Goal: Task Accomplishment & Management: Use online tool/utility

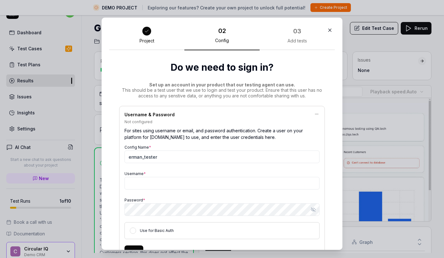
scroll to position [93, 0]
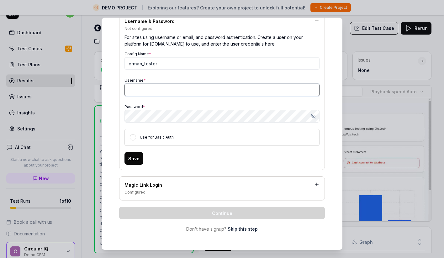
paste input "[PERSON_NAME][EMAIL_ADDRESS][DOMAIN_NAME]"
type input "[PERSON_NAME][EMAIL_ADDRESS][DOMAIN_NAME]"
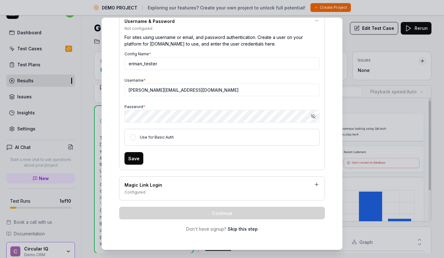
click at [130, 140] on div "Use for Basic Auth" at bounding box center [222, 137] width 195 height 17
click at [131, 138] on button "Use for Basic Auth" at bounding box center [133, 137] width 6 height 6
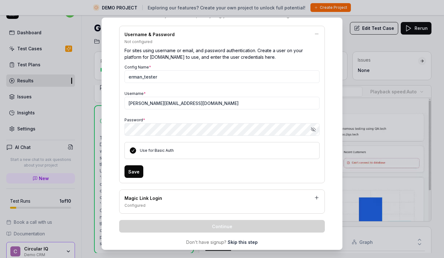
scroll to position [82, 0]
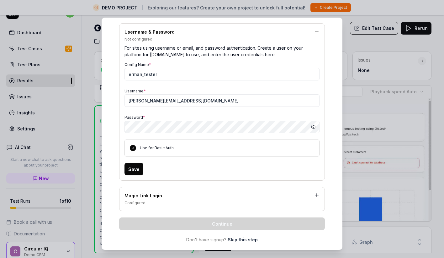
click at [134, 164] on button "Save" at bounding box center [134, 168] width 19 height 13
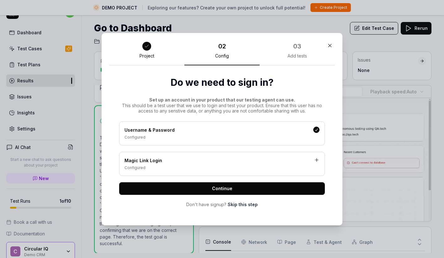
click at [216, 189] on span "Continue" at bounding box center [222, 188] width 20 height 7
click at [219, 188] on span "Continue" at bounding box center [222, 188] width 20 height 7
click at [293, 51] on div "03 Add tests" at bounding box center [297, 52] width 75 height 25
click at [280, 144] on div "Username & Password Configured" at bounding box center [222, 133] width 206 height 24
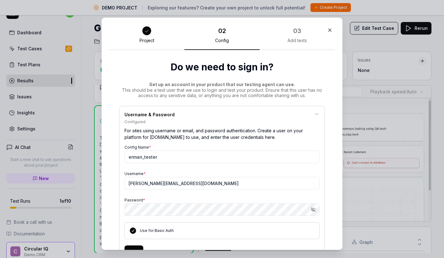
scroll to position [93, 0]
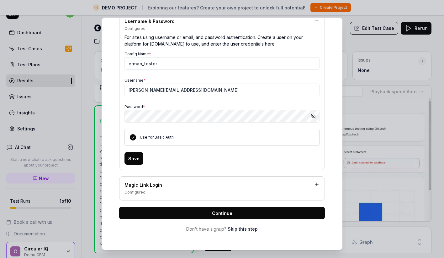
click at [134, 158] on button "Save" at bounding box center [134, 158] width 19 height 13
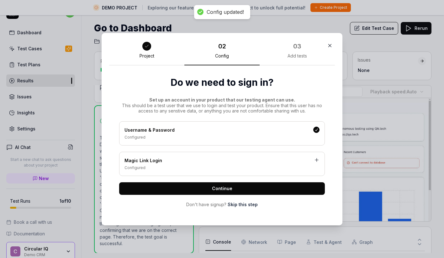
click at [226, 189] on span "Continue" at bounding box center [222, 188] width 20 height 7
click at [201, 139] on div "Configured" at bounding box center [222, 137] width 195 height 6
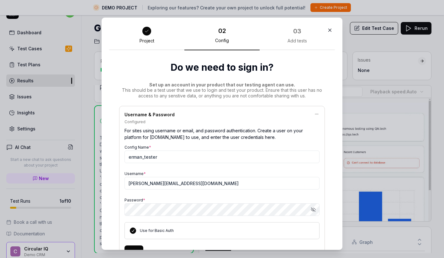
click at [317, 112] on icon at bounding box center [317, 114] width 6 height 6
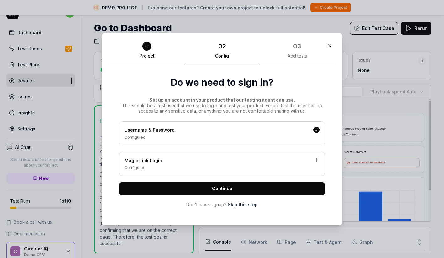
click at [227, 188] on span "Continue" at bounding box center [222, 188] width 20 height 7
click at [305, 47] on div "03 Add tests" at bounding box center [297, 52] width 75 height 25
click at [293, 51] on div "03 Add tests" at bounding box center [297, 52] width 75 height 25
click at [334, 45] on button "button" at bounding box center [330, 45] width 10 height 10
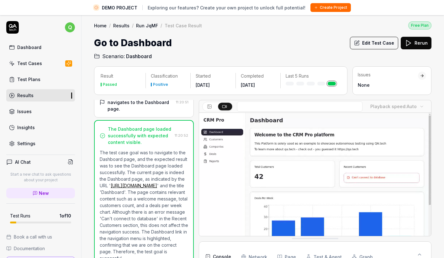
click at [337, 8] on button "Create Project" at bounding box center [331, 7] width 40 height 9
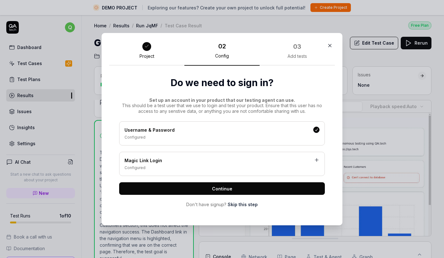
click at [192, 130] on div "Username & Password" at bounding box center [222, 130] width 195 height 8
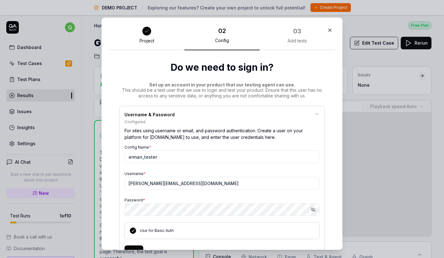
scroll to position [93, 0]
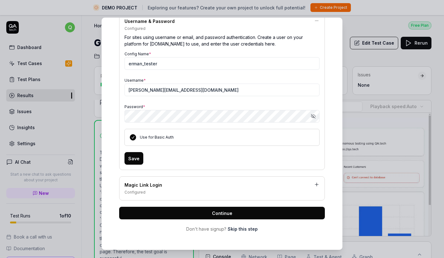
click at [219, 211] on span "Continue" at bounding box center [222, 213] width 20 height 7
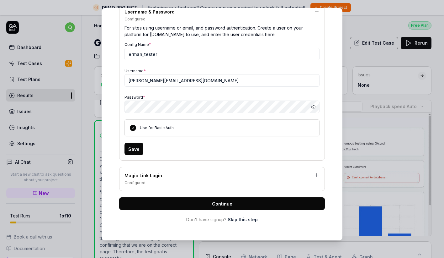
click at [196, 200] on button "Continue" at bounding box center [222, 203] width 206 height 13
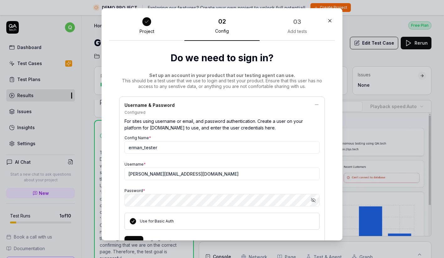
click at [144, 25] on div at bounding box center [146, 21] width 9 height 9
click at [144, 20] on icon at bounding box center [146, 21] width 5 height 5
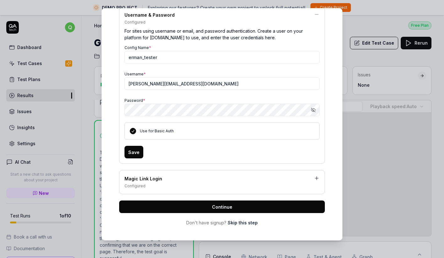
scroll to position [93, 0]
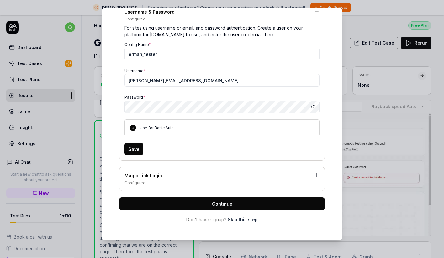
click at [238, 217] on link "Skip this step" at bounding box center [243, 219] width 30 height 7
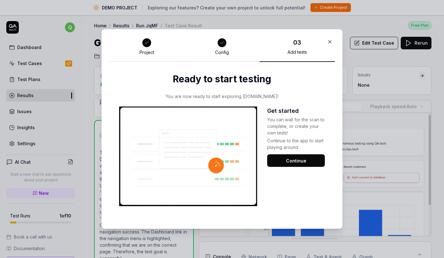
click at [297, 161] on button "Continue" at bounding box center [296, 160] width 58 height 13
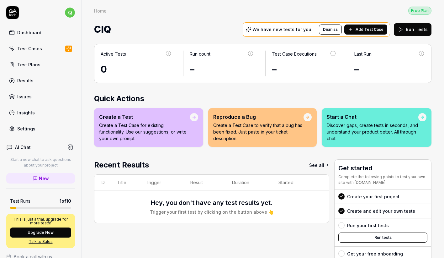
scroll to position [61, 0]
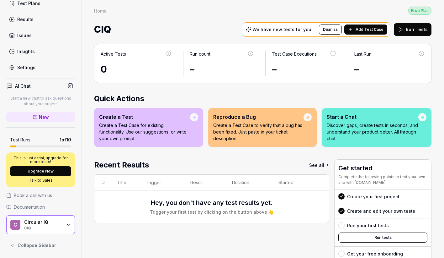
click at [35, 226] on div "CIQ" at bounding box center [43, 227] width 38 height 5
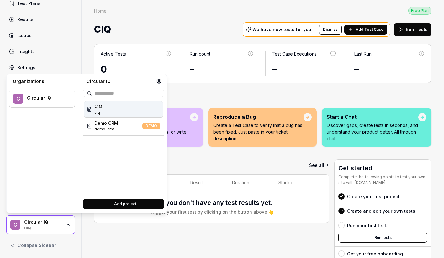
scroll to position [61, 0]
click at [101, 109] on span "CIQ" at bounding box center [98, 106] width 8 height 7
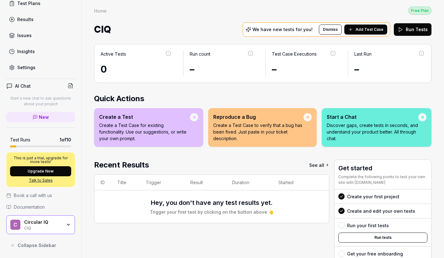
click at [58, 219] on div "C Circular IQ CIQ" at bounding box center [40, 224] width 69 height 19
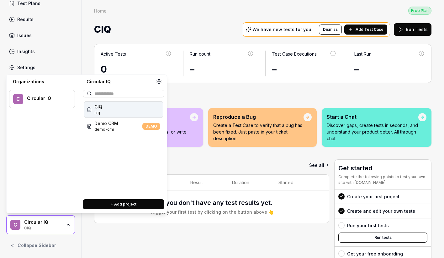
click at [93, 110] on div "CIQ ciq" at bounding box center [123, 109] width 79 height 17
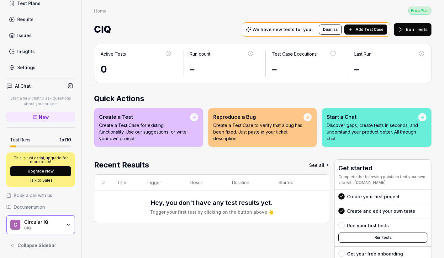
click at [55, 230] on div "C Circular IQ CIQ" at bounding box center [40, 224] width 69 height 19
click at [249, 100] on h2 "Quick Actions" at bounding box center [262, 98] width 337 height 11
click at [186, 119] on div "Create a Test" at bounding box center [144, 117] width 91 height 8
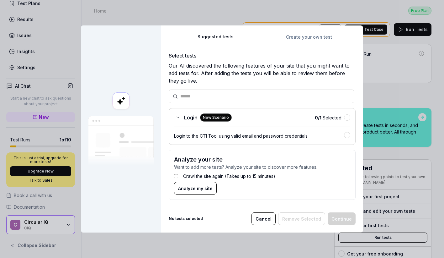
scroll to position [0, 0]
drag, startPoint x: 340, startPoint y: 129, endPoint x: 343, endPoint y: 133, distance: 5.1
click at [340, 129] on div "Login to the CTI Tool using valid email and password credentials" at bounding box center [262, 132] width 176 height 13
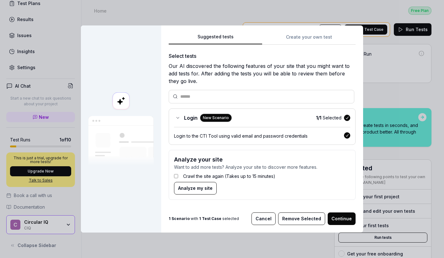
click at [343, 211] on div "Suggested tests Create your own test Select tests Our AI discovered the followi…" at bounding box center [262, 128] width 202 height 207
click at [344, 215] on button "Continue" at bounding box center [342, 218] width 28 height 13
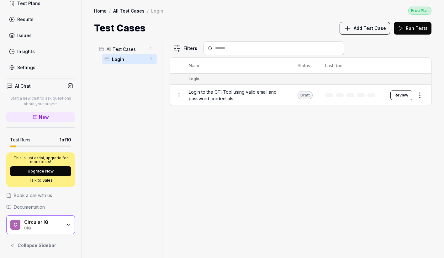
click at [398, 94] on button "Review" at bounding box center [401, 95] width 22 height 10
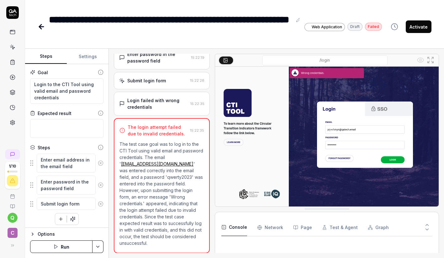
scroll to position [63, 0]
click at [163, 65] on div "Enter password in the password field" at bounding box center [157, 57] width 61 height 13
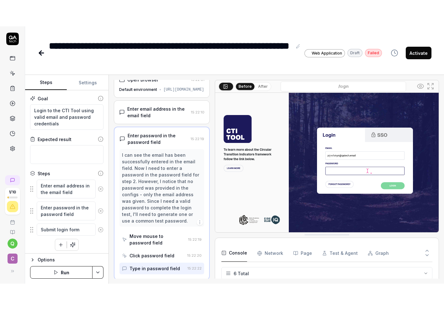
scroll to position [0, 0]
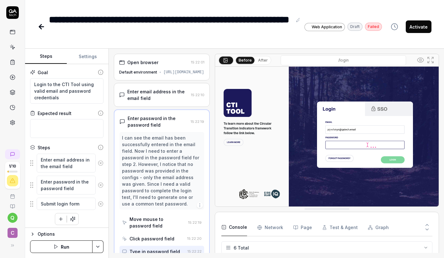
click at [155, 93] on div "Enter email address in the email field" at bounding box center [157, 94] width 61 height 13
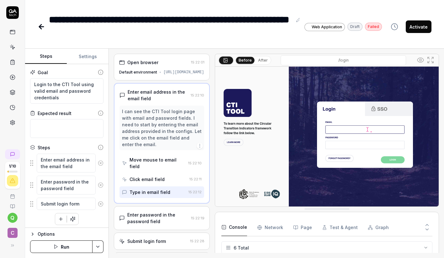
click at [89, 57] on button "Settings" at bounding box center [88, 56] width 42 height 15
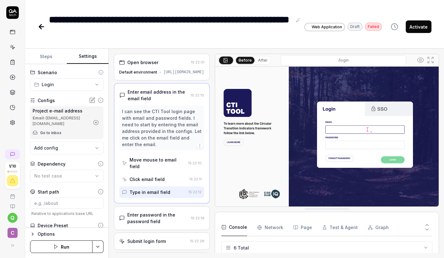
click at [91, 99] on icon at bounding box center [92, 100] width 6 height 6
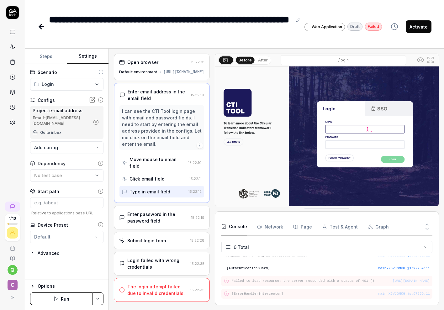
click at [42, 24] on icon at bounding box center [42, 27] width 8 height 8
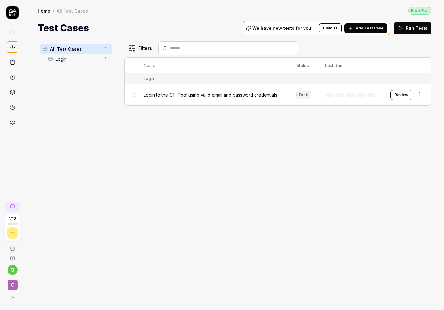
click at [247, 93] on span "Login to the CTI Tool using valid email and password credentials" at bounding box center [211, 95] width 134 height 7
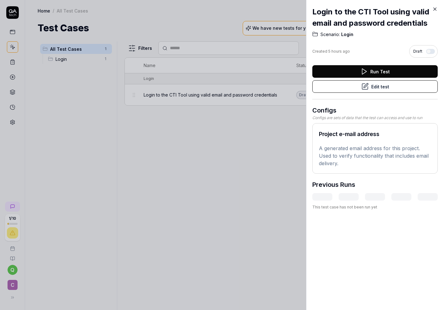
click at [389, 88] on button "Edit test" at bounding box center [374, 86] width 125 height 13
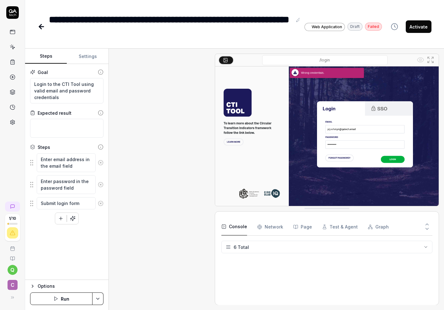
scroll to position [10, 0]
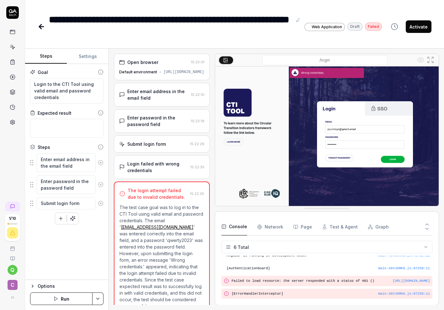
type textarea "*"
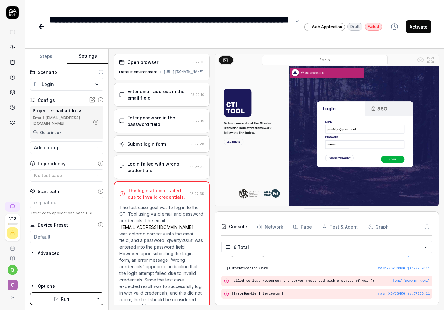
click at [88, 56] on button "Settings" at bounding box center [88, 56] width 42 height 15
click at [90, 99] on icon at bounding box center [92, 100] width 6 height 6
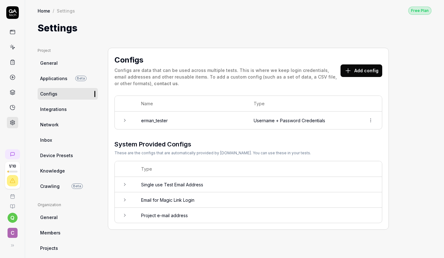
click at [285, 121] on td "Username + Password Credentials" at bounding box center [303, 120] width 112 height 18
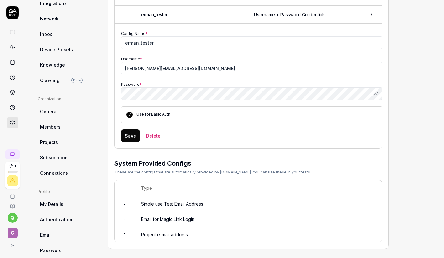
scroll to position [102, 0]
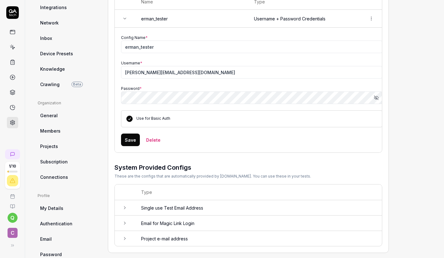
click at [376, 97] on icon "button" at bounding box center [376, 97] width 4 height 4
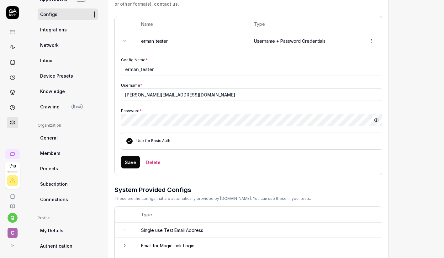
scroll to position [116, 0]
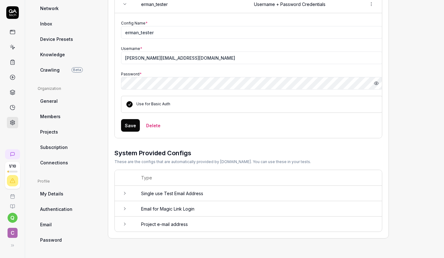
click at [128, 123] on button "Save" at bounding box center [130, 125] width 19 height 13
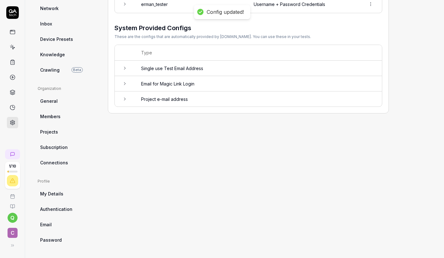
scroll to position [0, 0]
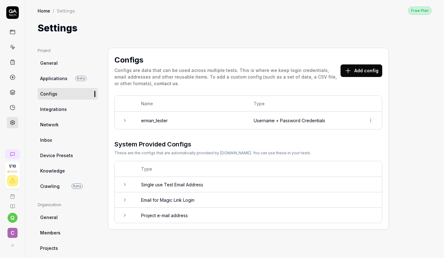
click at [126, 184] on icon at bounding box center [124, 184] width 5 height 5
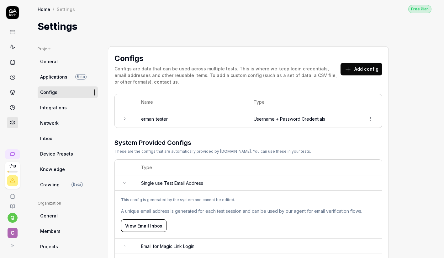
scroll to position [20, 0]
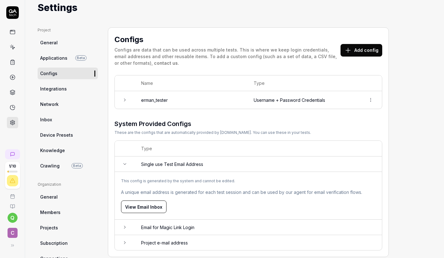
click at [124, 163] on icon at bounding box center [125, 163] width 3 height 1
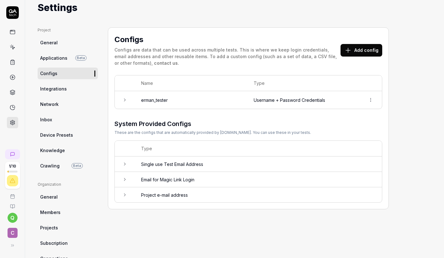
click at [53, 45] on span "General" at bounding box center [49, 42] width 18 height 7
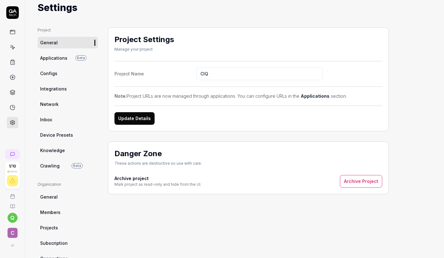
click at [53, 53] on link "Applications Beta" at bounding box center [68, 58] width 60 height 12
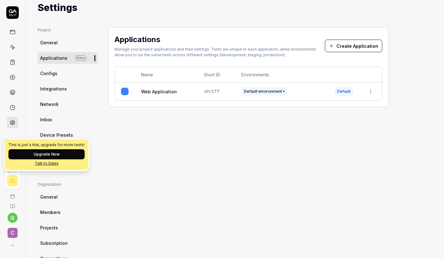
click at [13, 169] on div "This is just a trial, upgrade for more tests! Upgrade Now Talk to Sales" at bounding box center [47, 154] width 84 height 31
click at [160, 138] on div "Applications Manage your project applications and their settings. Tests are uni…" at bounding box center [248, 184] width 281 height 314
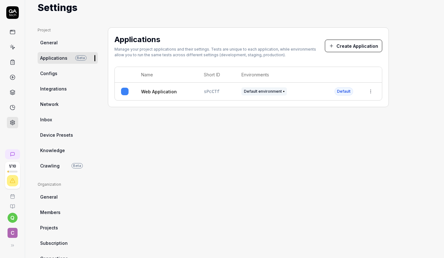
click at [16, 32] on link at bounding box center [12, 31] width 11 height 11
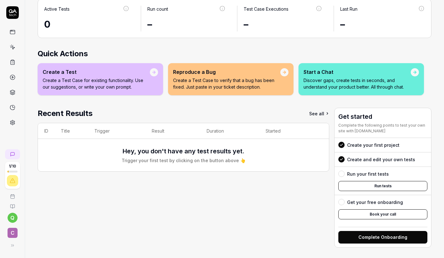
scroll to position [46, 0]
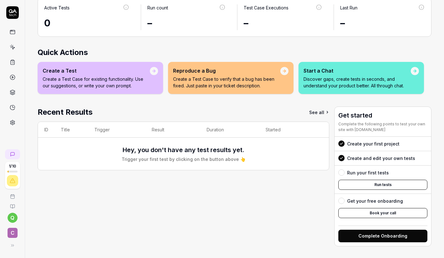
click at [12, 219] on html "1 / 10 q C Home Free Plan Home Free Plan CIQ Add Test Case Run Tests Active Tes…" at bounding box center [222, 129] width 444 height 258
click at [14, 231] on html "1 / 10 q C Home Free Plan Home Free Plan CIQ Add Test Case Run Tests Active Tes…" at bounding box center [222, 129] width 444 height 258
click at [13, 232] on span "C" at bounding box center [13, 232] width 10 height 10
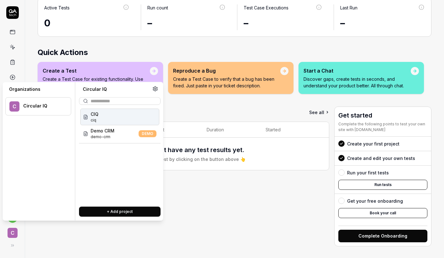
click at [106, 119] on div "CIQ ciq" at bounding box center [119, 117] width 79 height 17
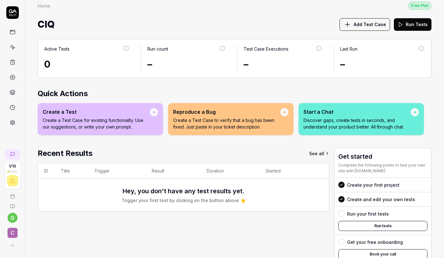
scroll to position [0, 0]
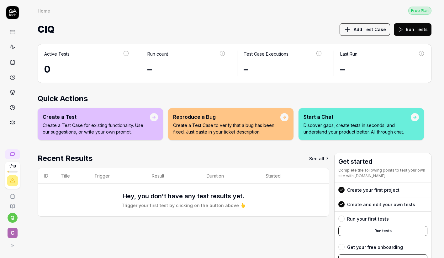
click at [88, 118] on div "Create a Test" at bounding box center [96, 117] width 107 height 8
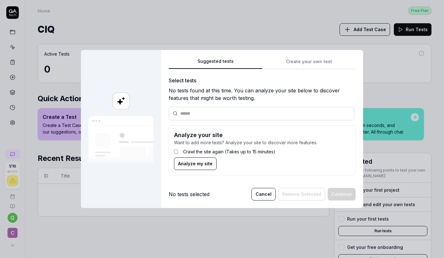
drag, startPoint x: 269, startPoint y: 195, endPoint x: 255, endPoint y: 197, distance: 14.2
click at [269, 195] on button "Cancel" at bounding box center [264, 194] width 24 height 13
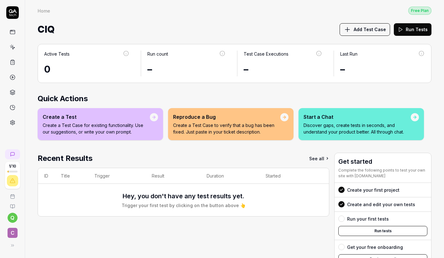
click at [13, 217] on html "1 / 10 q C Home Free Plan Home Free Plan CIQ Add Test Case Run Tests Active Tes…" at bounding box center [222, 129] width 444 height 258
click at [13, 231] on html "1 / 10 q C Home Free Plan Home Free Plan CIQ Add Test Case Run Tests Active Tes…" at bounding box center [222, 129] width 444 height 258
click at [13, 233] on span "C" at bounding box center [13, 232] width 10 height 10
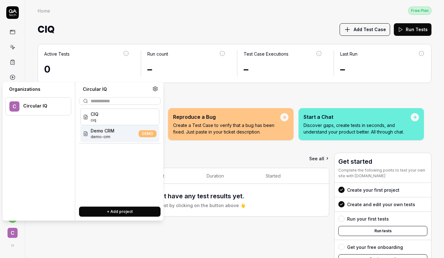
click at [151, 243] on div "Recent Results See all ID Title Trigger Result Duration Started Hey, you don't …" at bounding box center [184, 222] width 292 height 140
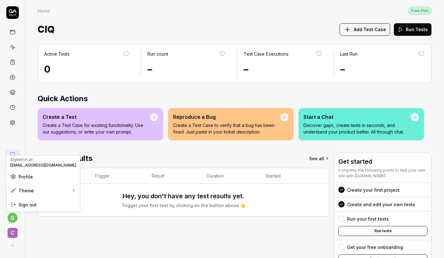
click at [10, 218] on html "1 / 10 q C Home Free Plan Home Free Plan CIQ Add Test Case Run Tests Active Tes…" at bounding box center [222, 129] width 444 height 258
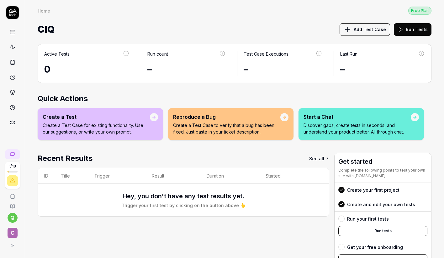
click at [13, 238] on html "1 / 10 q C Home Free Plan Home Free Plan CIQ Add Test Case Run Tests Active Tes…" at bounding box center [222, 129] width 444 height 258
click at [11, 245] on icon at bounding box center [11, 244] width 5 height 5
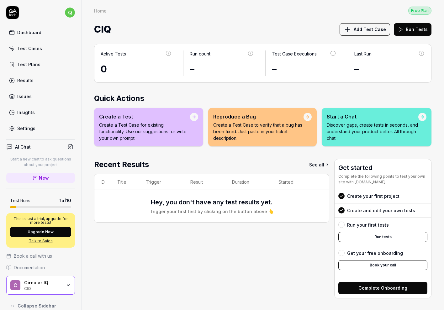
click at [40, 257] on div "CIQ" at bounding box center [43, 288] width 38 height 5
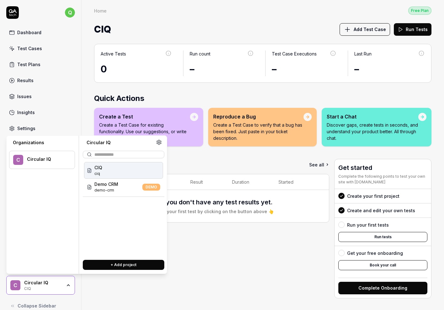
click at [98, 173] on span "ciq" at bounding box center [98, 174] width 8 height 6
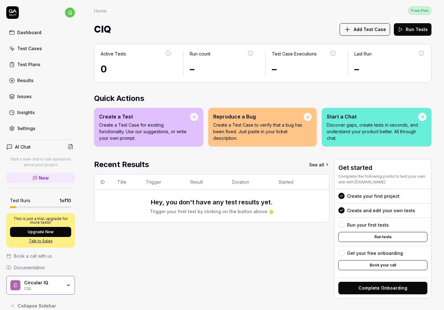
click at [128, 123] on p "Create a Test Case for existing functionality. Use our suggestions, or write yo…" at bounding box center [144, 132] width 91 height 20
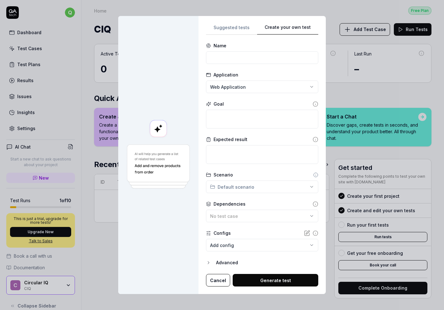
click at [285, 93] on div "**********" at bounding box center [262, 155] width 112 height 263
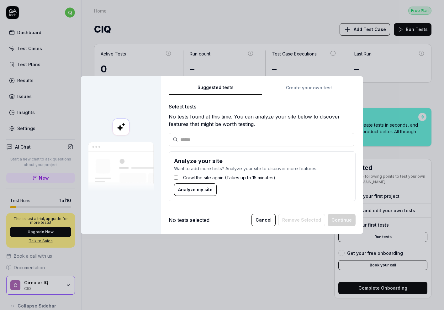
click at [233, 31] on div "Suggested tests Suggested tests Create your own test Select tests No tests foun…" at bounding box center [222, 155] width 444 height 310
click at [186, 184] on button "Analyze my site" at bounding box center [195, 189] width 43 height 13
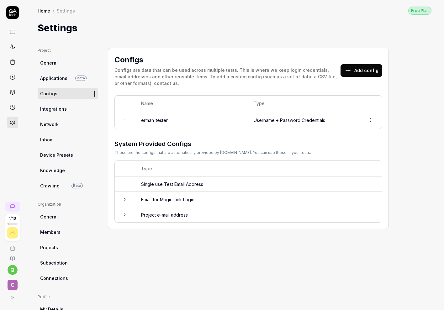
click at [126, 119] on icon at bounding box center [124, 120] width 5 height 5
